Goal: Task Accomplishment & Management: Manage account settings

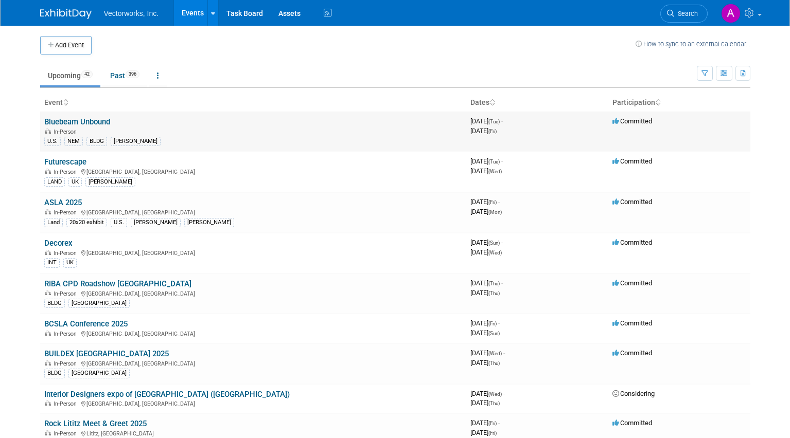
click at [100, 120] on link "Bluebeam Unbound" at bounding box center [77, 121] width 66 height 9
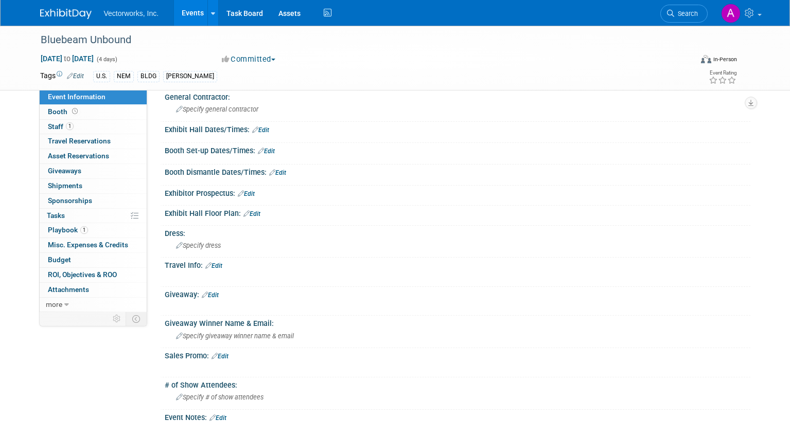
scroll to position [382, 0]
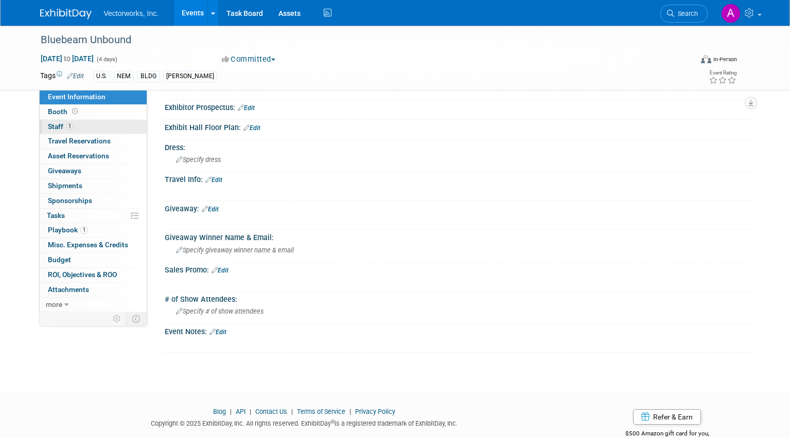
click at [50, 123] on span "Staff 1" at bounding box center [61, 126] width 26 height 8
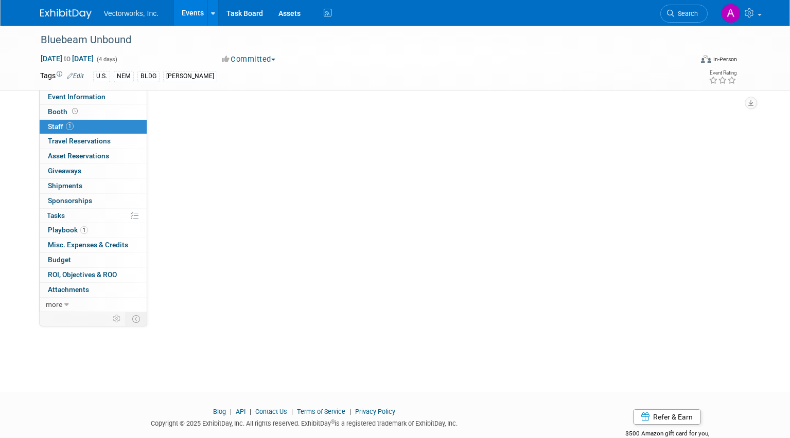
scroll to position [0, 0]
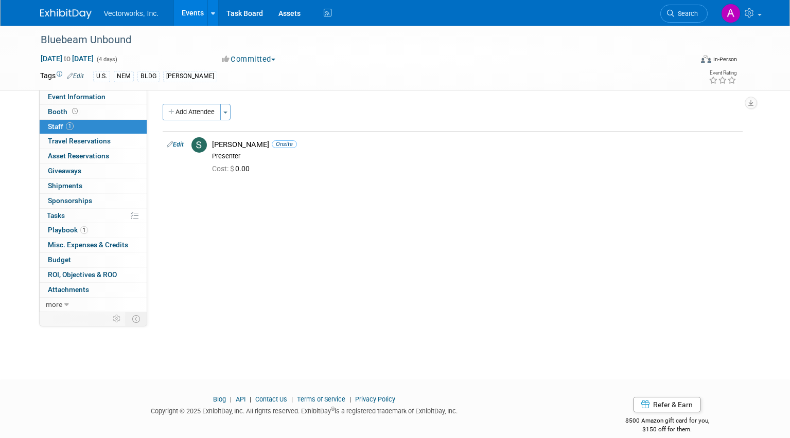
click at [189, 13] on link "Events" at bounding box center [193, 13] width 38 height 26
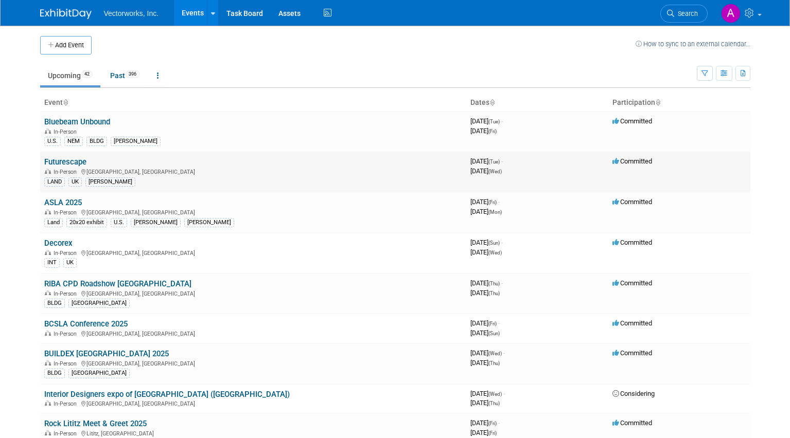
click at [68, 161] on link "Futurescape" at bounding box center [65, 161] width 42 height 9
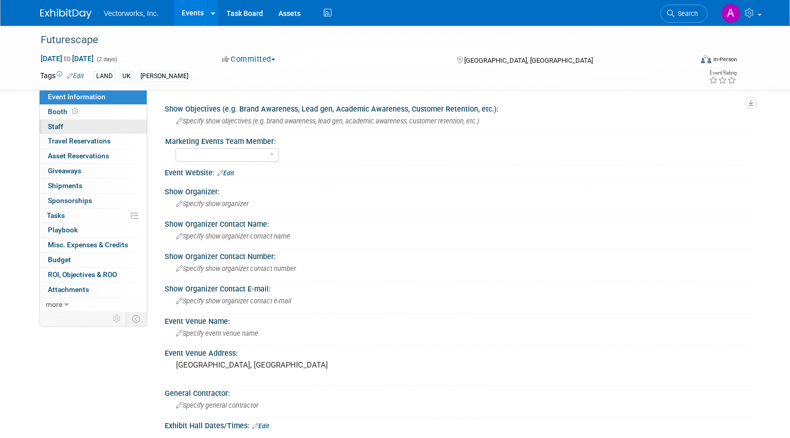
click at [58, 127] on span "Staff 0" at bounding box center [55, 126] width 15 height 8
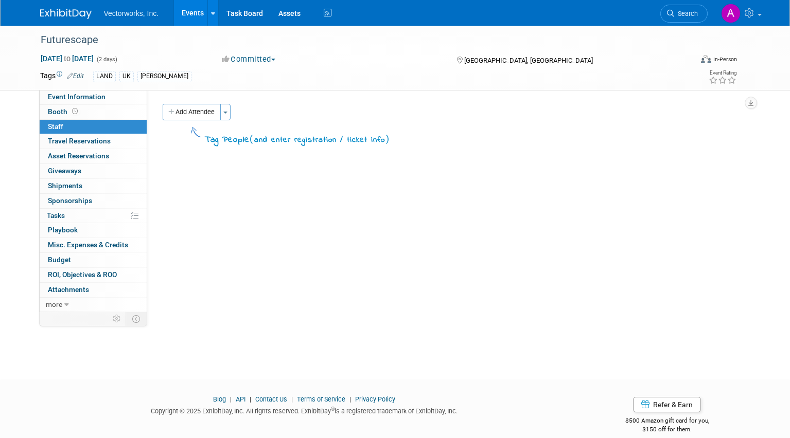
click at [188, 14] on link "Events" at bounding box center [193, 13] width 38 height 26
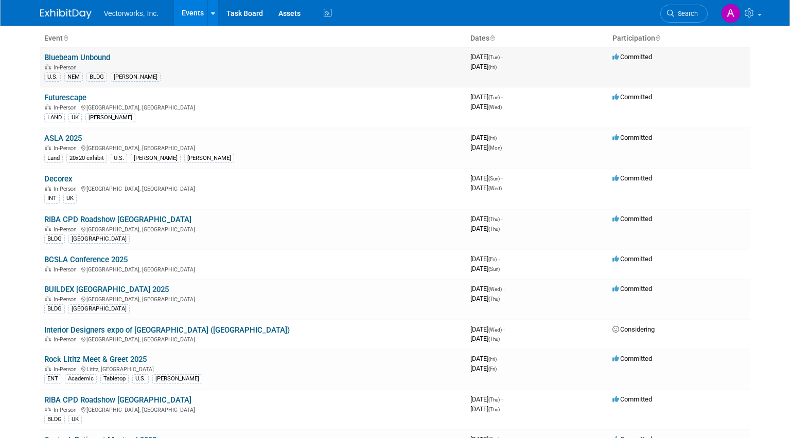
scroll to position [92, 0]
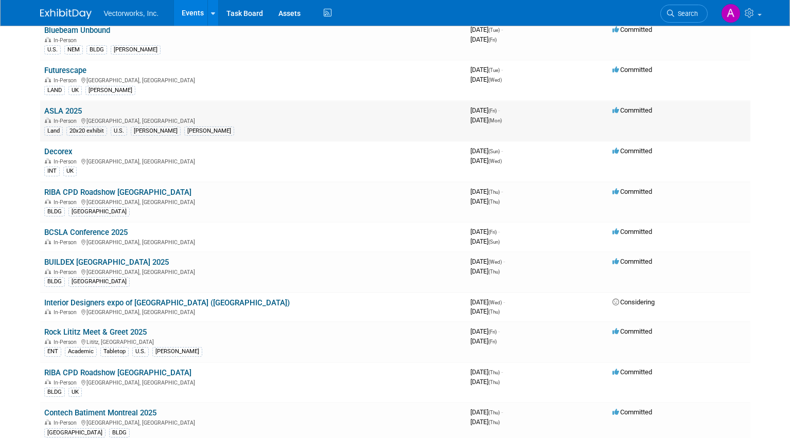
click at [62, 107] on link "ASLA 2025" at bounding box center [63, 111] width 38 height 9
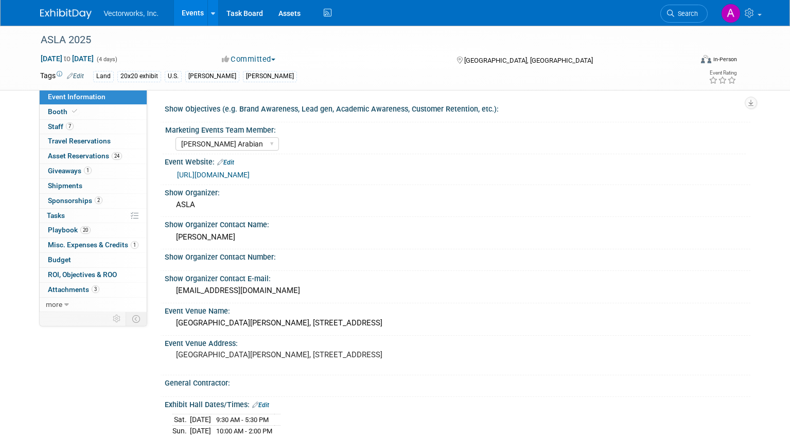
select select "[PERSON_NAME] Arabian"
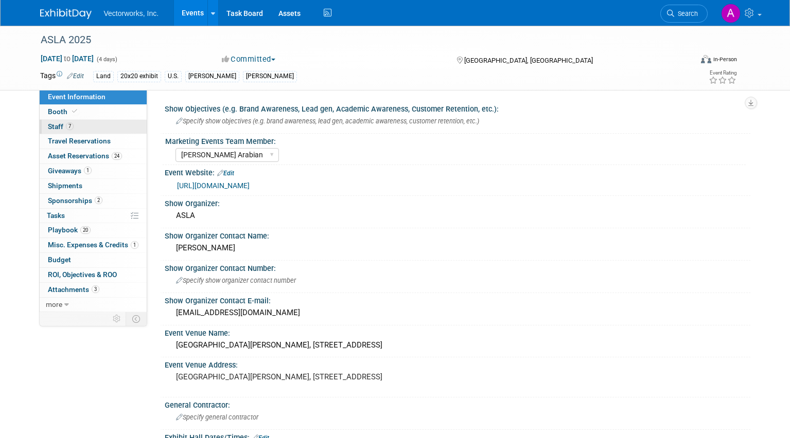
click at [61, 125] on span "Staff 7" at bounding box center [61, 126] width 26 height 8
